Goal: Information Seeking & Learning: Learn about a topic

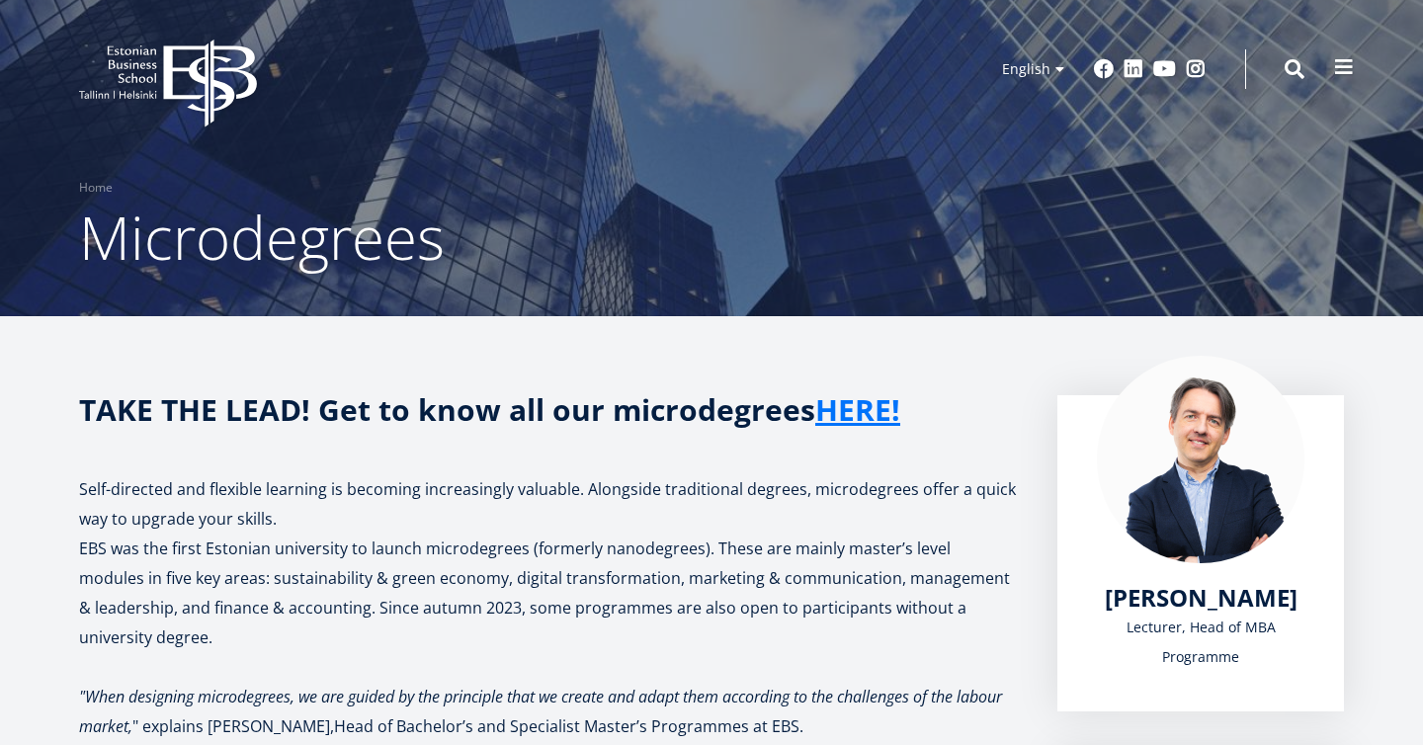
click at [1334, 67] on button at bounding box center [1345, 67] width 40 height 40
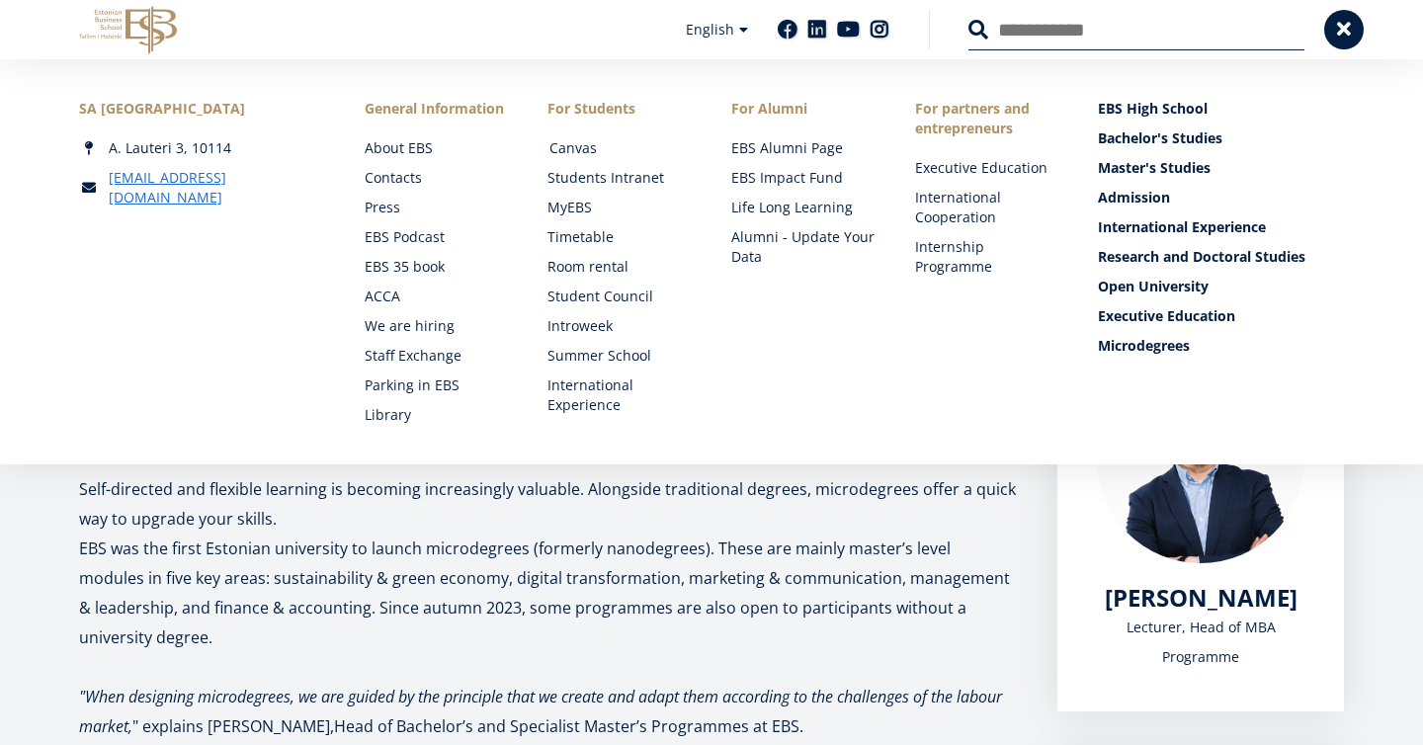
click at [575, 144] on link "Canvas" at bounding box center [622, 148] width 144 height 20
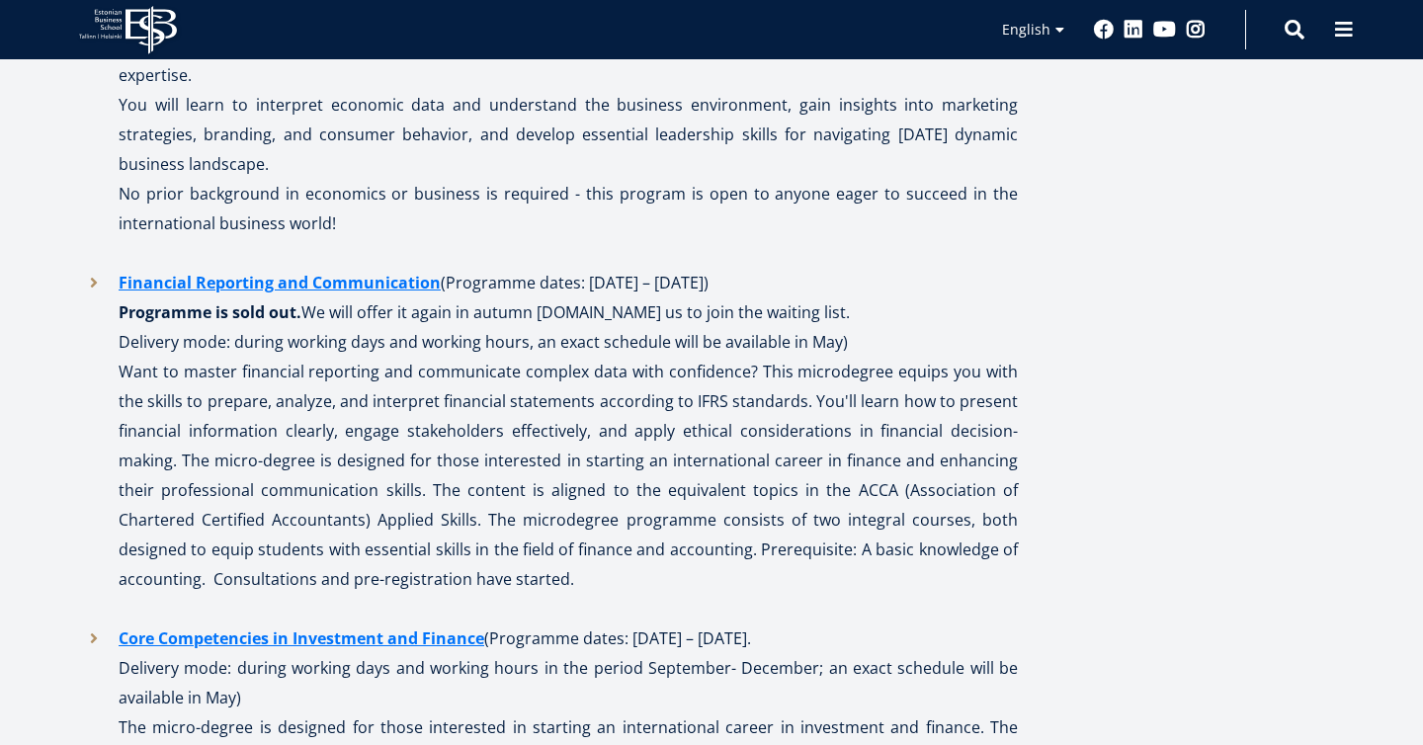
scroll to position [2393, 0]
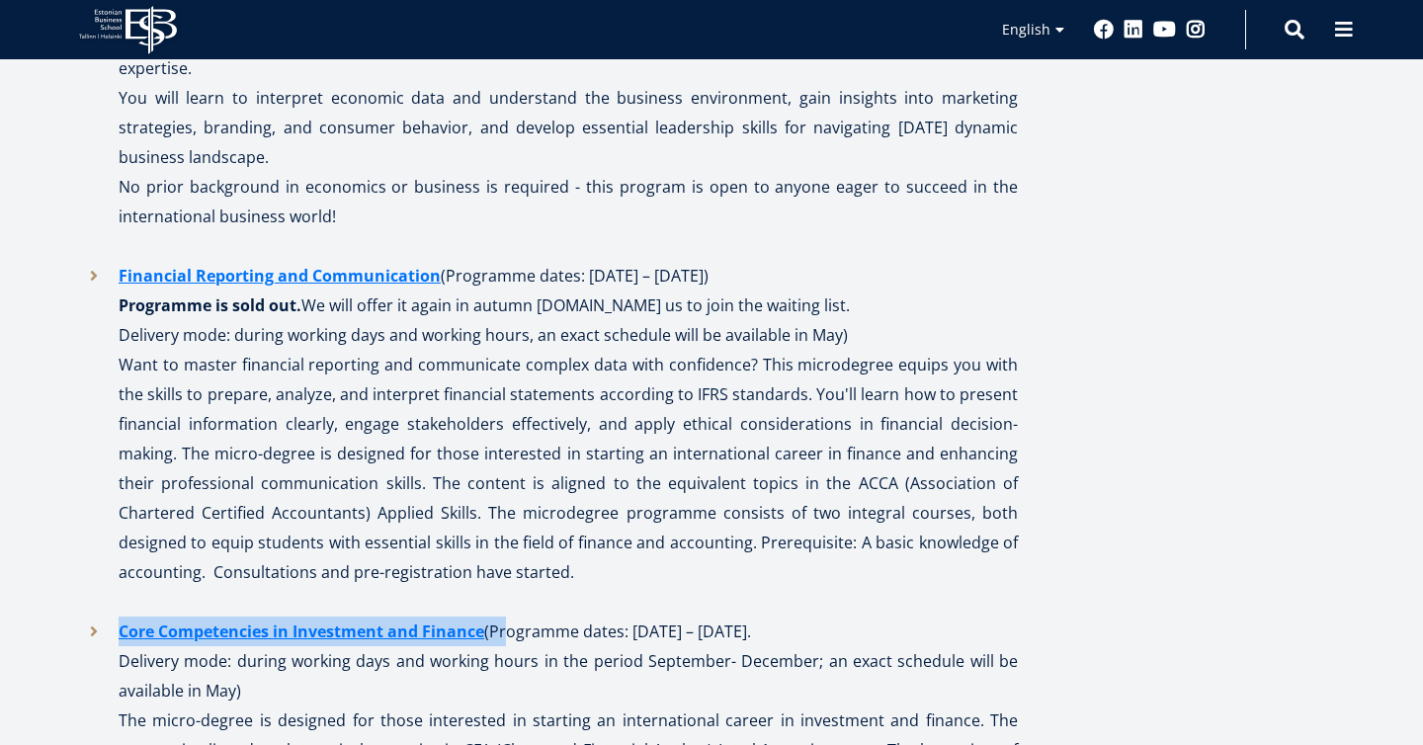
copy p "Core Competencies in Investment and Finance (P"
drag, startPoint x: 502, startPoint y: 569, endPoint x: 101, endPoint y: 561, distance: 401.4
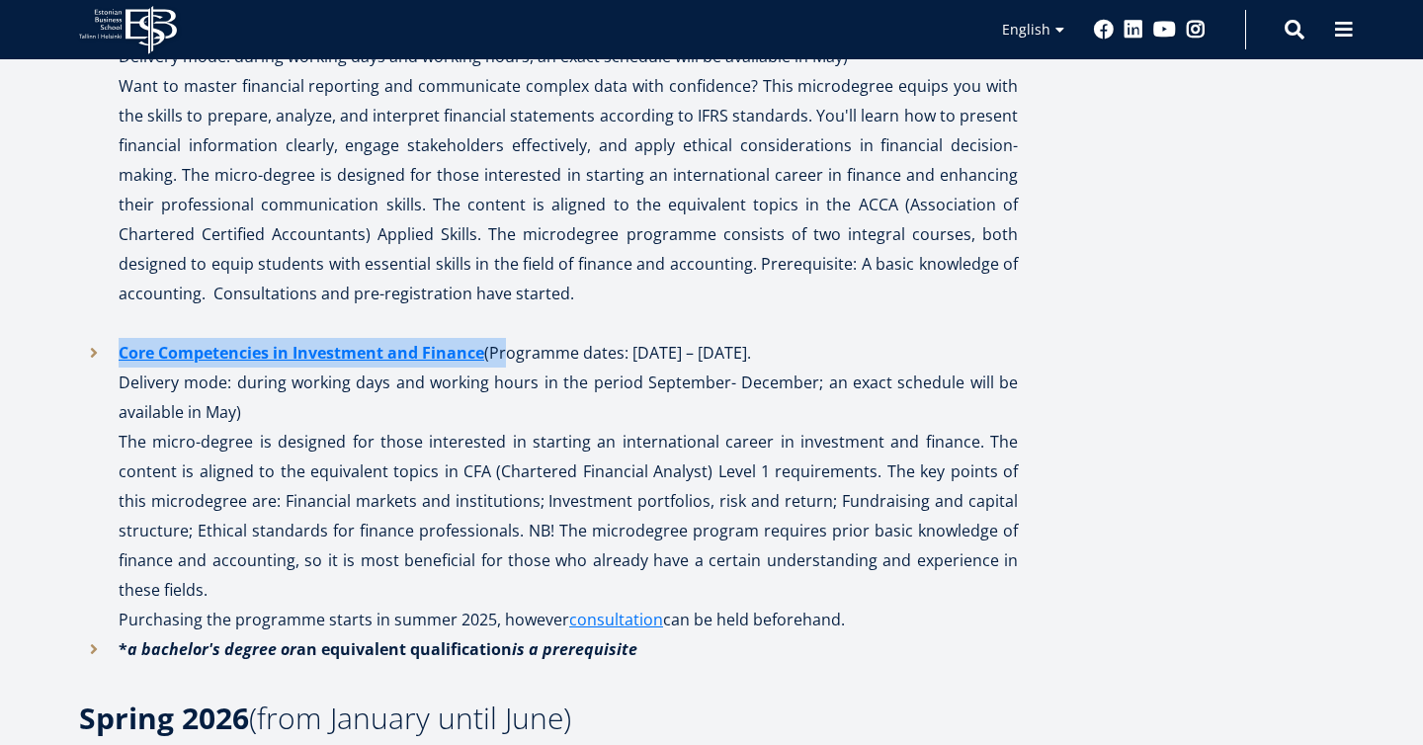
scroll to position [2674, 0]
